Goal: Information Seeking & Learning: Find specific page/section

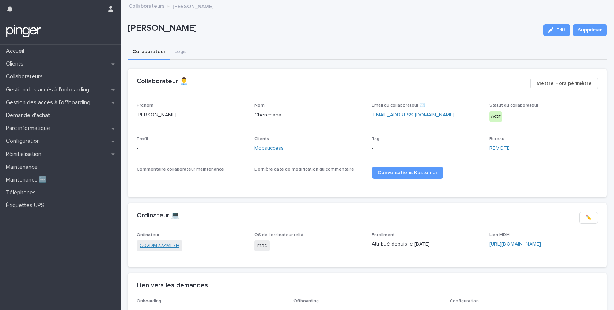
click at [165, 244] on link "C02DM22ZML7H" at bounding box center [160, 246] width 40 height 8
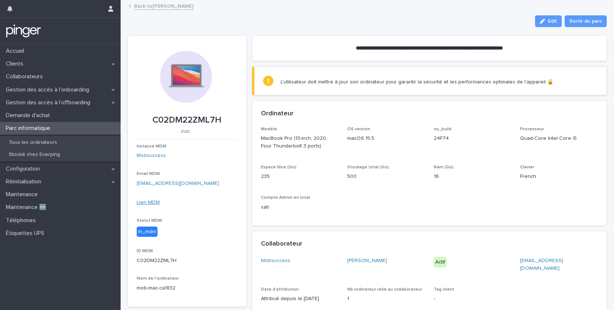
click at [154, 200] on link "Lien MDM" at bounding box center [148, 202] width 23 height 5
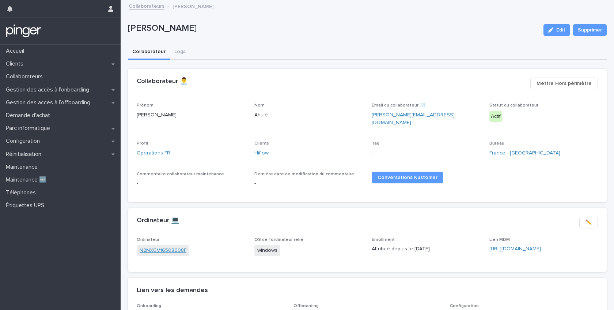
click at [174, 246] on link "N2NXCV16508608F" at bounding box center [163, 250] width 47 height 8
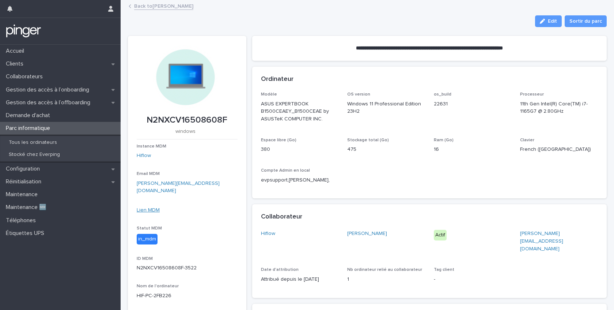
click at [148, 207] on link "Lien MDM" at bounding box center [148, 209] width 23 height 5
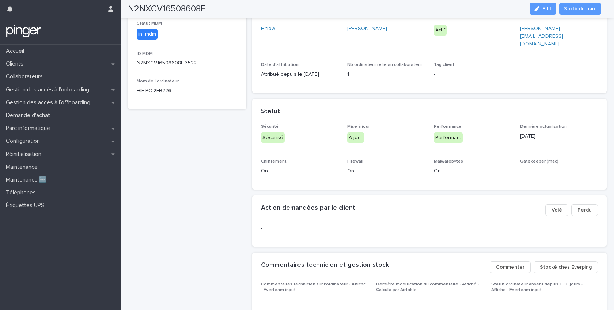
scroll to position [208, 0]
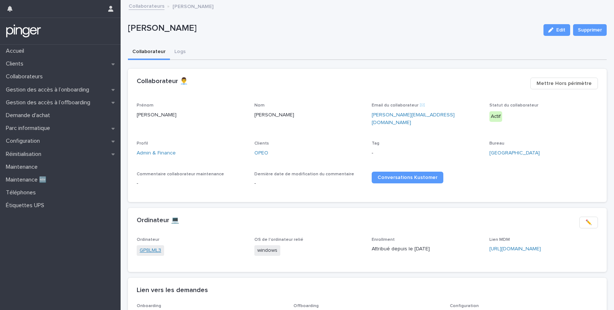
click at [148, 246] on link "GP8LML3" at bounding box center [151, 250] width 22 height 8
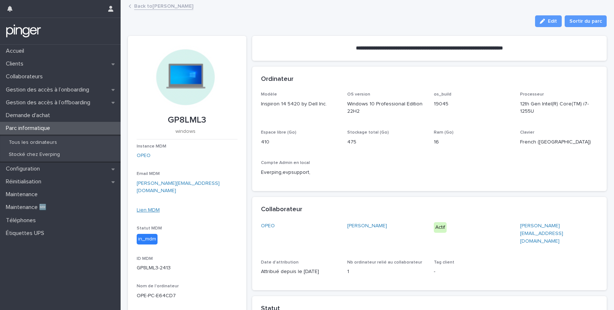
click at [149, 207] on link "Lien MDM" at bounding box center [148, 209] width 23 height 5
click at [144, 155] on link "OPEO" at bounding box center [144, 156] width 14 height 8
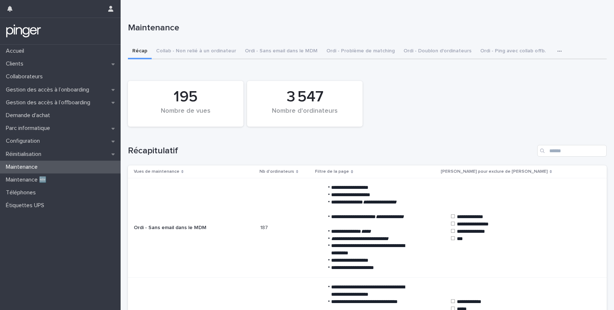
click at [558, 52] on div "button" at bounding box center [561, 51] width 7 height 5
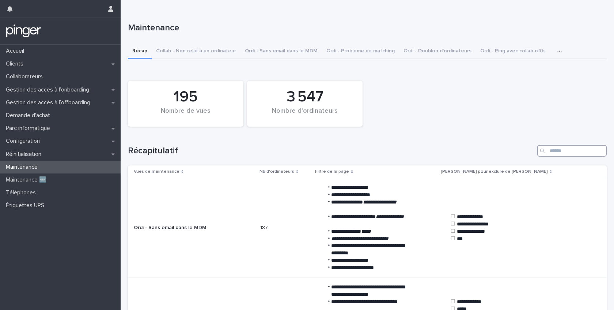
click at [565, 154] on input "Search" at bounding box center [572, 151] width 69 height 12
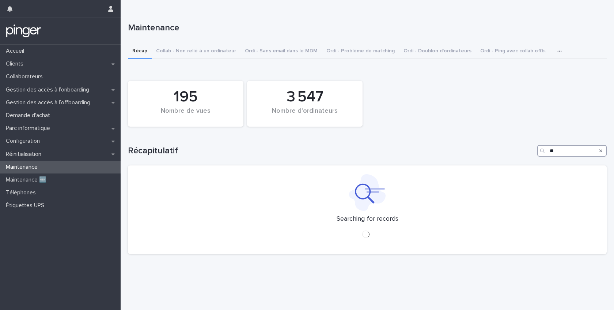
type input "*"
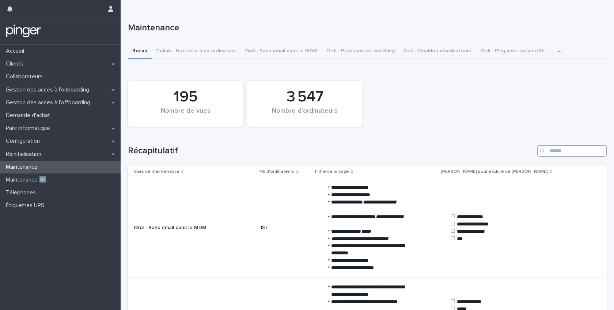
click at [554, 150] on input "Search" at bounding box center [572, 151] width 69 height 12
paste input "******"
type input "******"
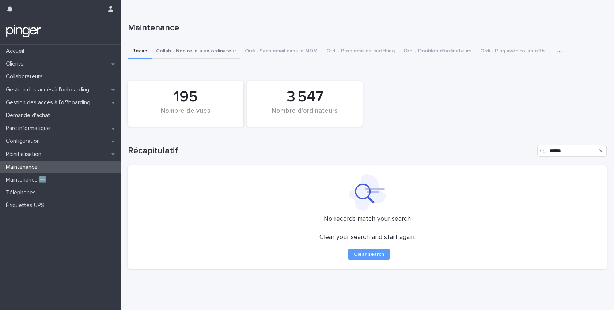
click at [184, 51] on button "Collab - Non relié à un ordinateur" at bounding box center [196, 51] width 89 height 15
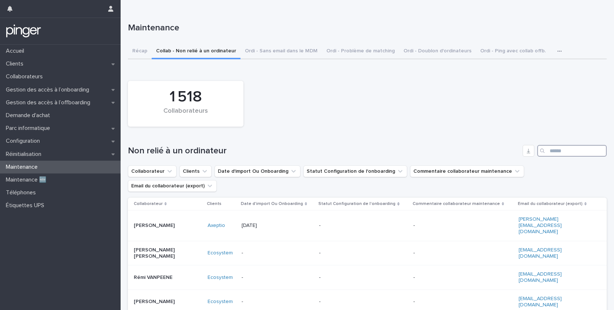
click at [566, 152] on input "Search" at bounding box center [572, 151] width 69 height 12
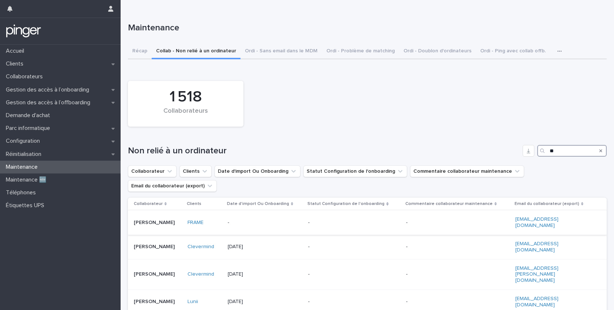
type input "*"
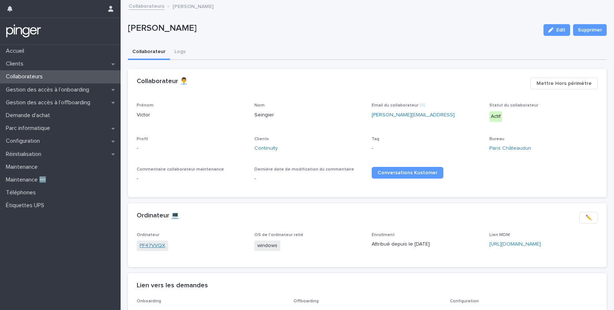
click at [159, 244] on link "PF47VVQX" at bounding box center [153, 246] width 26 height 8
